Goal: Task Accomplishment & Management: Use online tool/utility

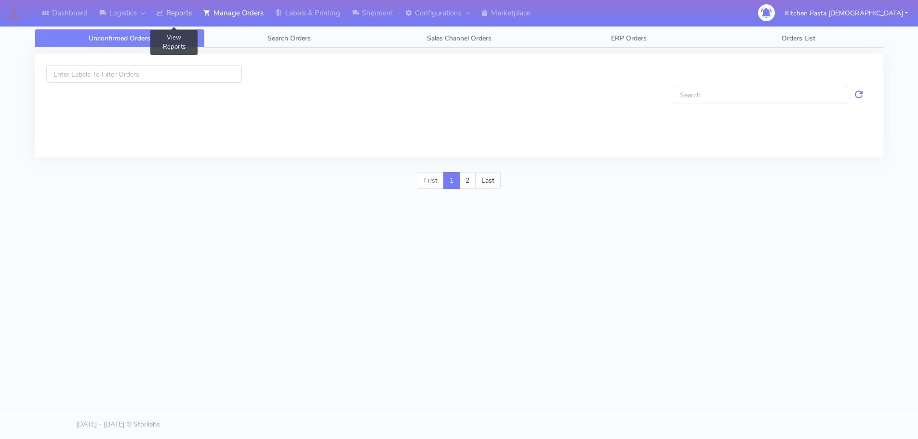
drag, startPoint x: 0, startPoint y: 0, endPoint x: 187, endPoint y: 19, distance: 188.0
click at [187, 19] on link "Reports" at bounding box center [173, 13] width 47 height 27
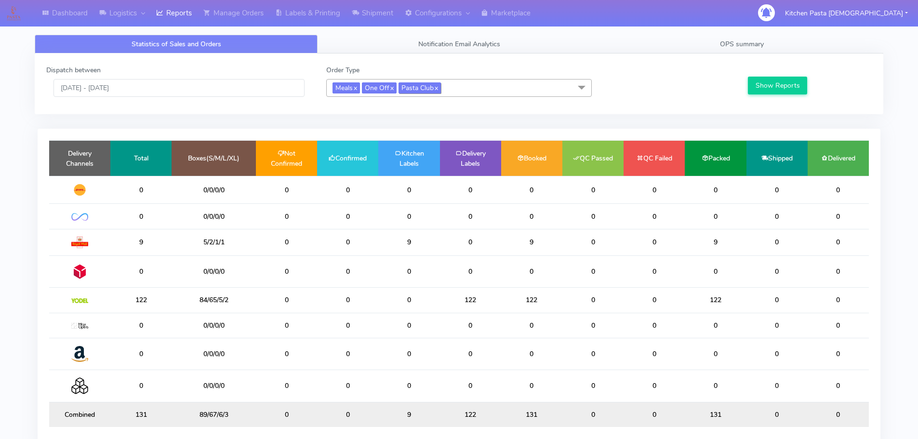
click at [438, 85] on link "x" at bounding box center [436, 87] width 4 height 10
checkbox input "false"
click at [444, 85] on span "Meals x One Off x" at bounding box center [459, 88] width 266 height 18
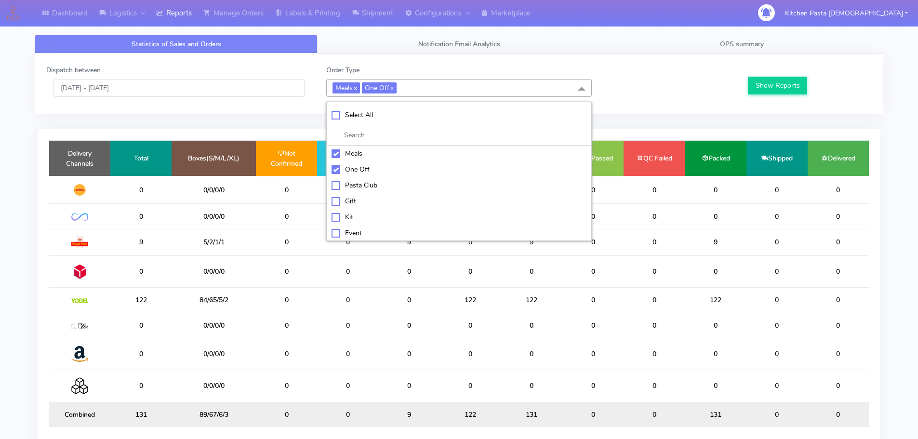
click at [391, 121] on li "Select All" at bounding box center [459, 115] width 265 height 20
checkbox input "true"
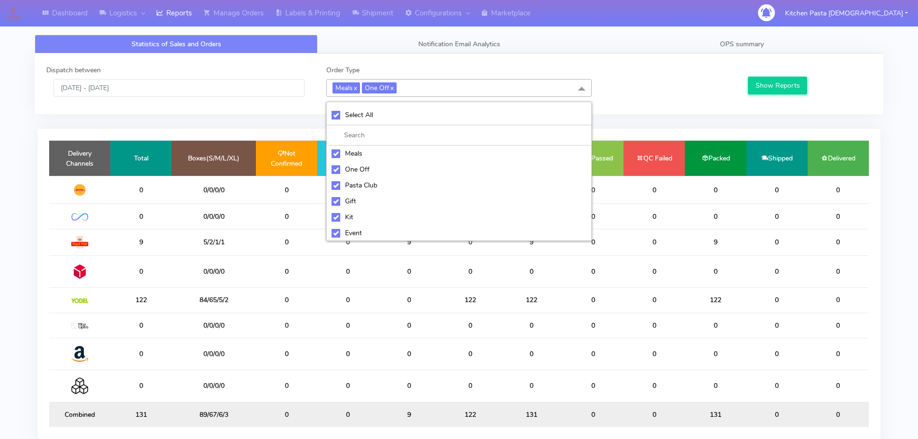
checkbox input "true"
click at [391, 121] on li "UnSelect All" at bounding box center [459, 115] width 265 height 20
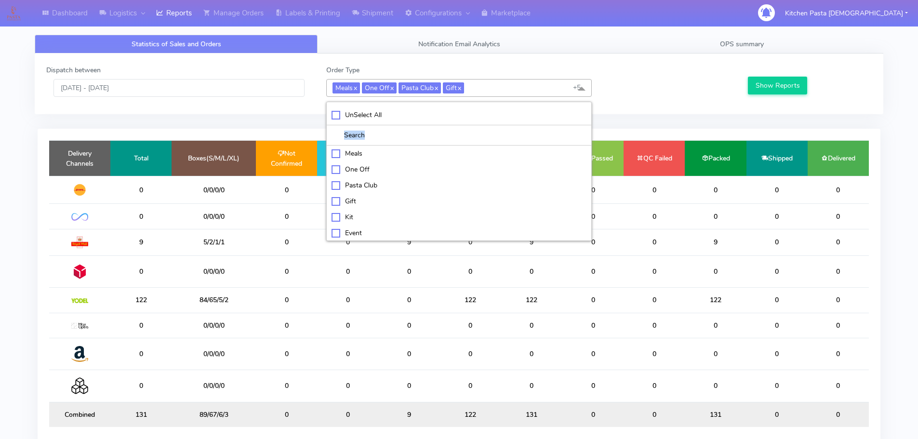
checkbox input "false"
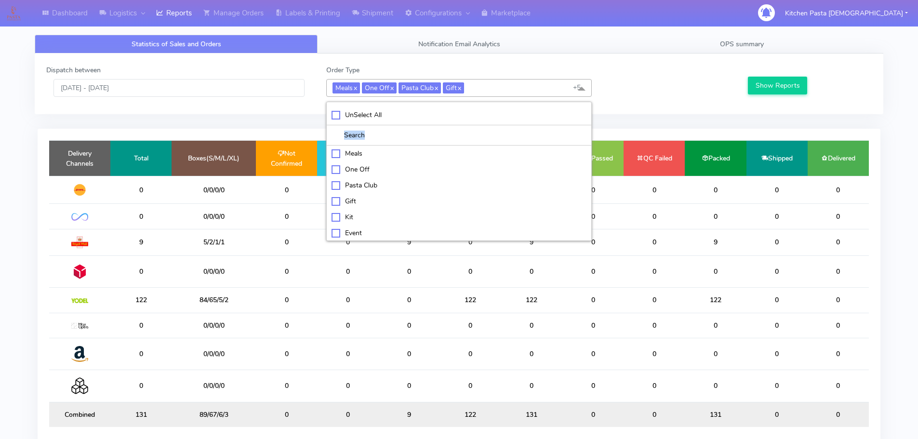
checkbox input "false"
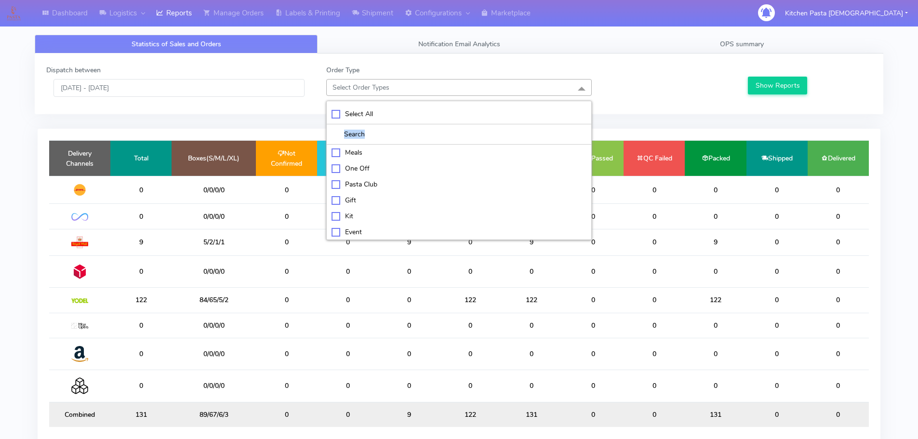
click at [365, 215] on div "Kit" at bounding box center [459, 216] width 255 height 10
checkbox input "true"
click at [363, 234] on div "ATAVI" at bounding box center [459, 233] width 255 height 10
checkbox input "true"
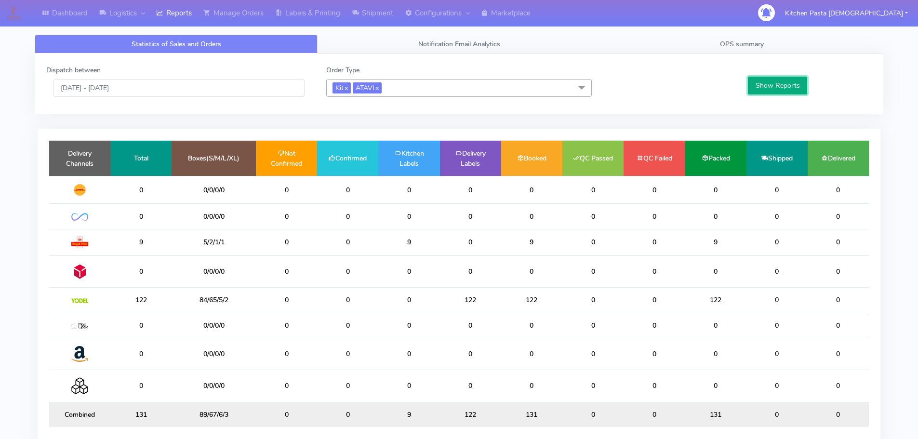
click at [775, 81] on button "Show Reports" at bounding box center [777, 86] width 59 height 18
